Goal: Information Seeking & Learning: Learn about a topic

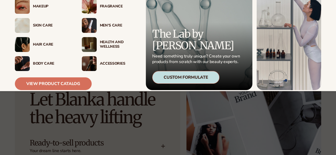
scroll to position [27, 0]
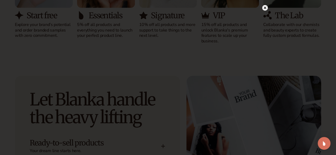
click at [265, 10] on circle at bounding box center [265, 8] width 6 height 6
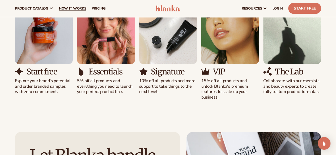
scroll to position [492, 0]
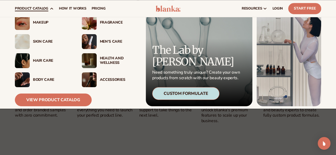
click at [105, 61] on div "Health And Wellness" at bounding box center [119, 60] width 38 height 9
